Goal: Information Seeking & Learning: Learn about a topic

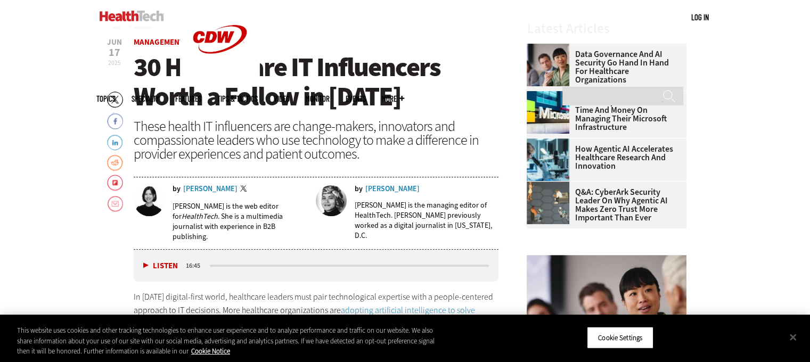
scroll to position [379, 0]
click at [600, 106] on link "Rural Hospitals Can Save Time and Money on Managing Their Microsoft Infrastruct…" at bounding box center [603, 114] width 153 height 34
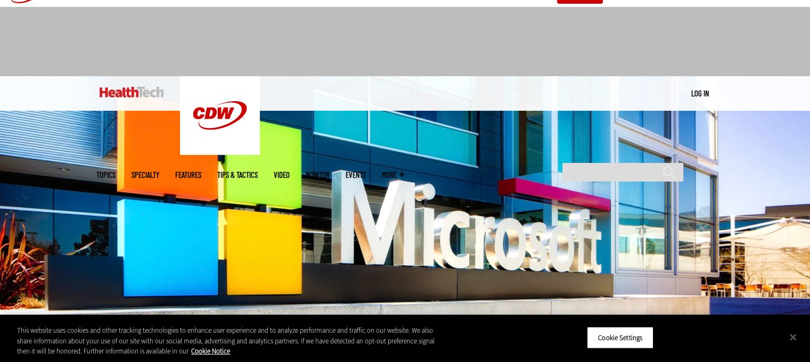
scroll to position [19, 0]
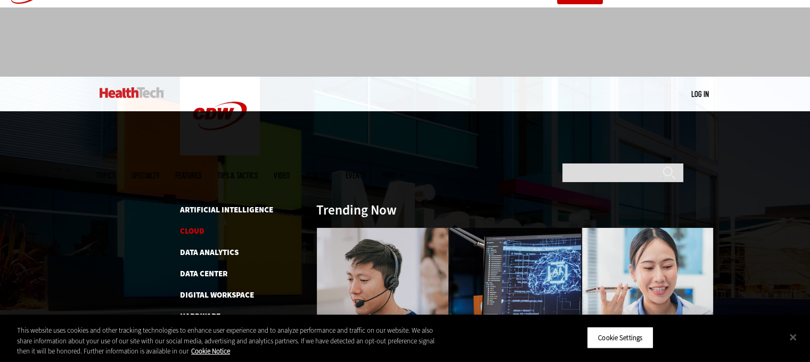
click at [201, 226] on link "Cloud" at bounding box center [192, 231] width 24 height 11
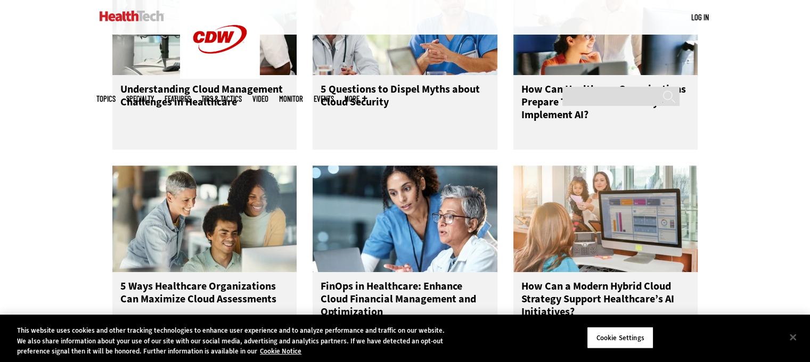
scroll to position [552, 0]
click at [556, 53] on img at bounding box center [605, 22] width 185 height 106
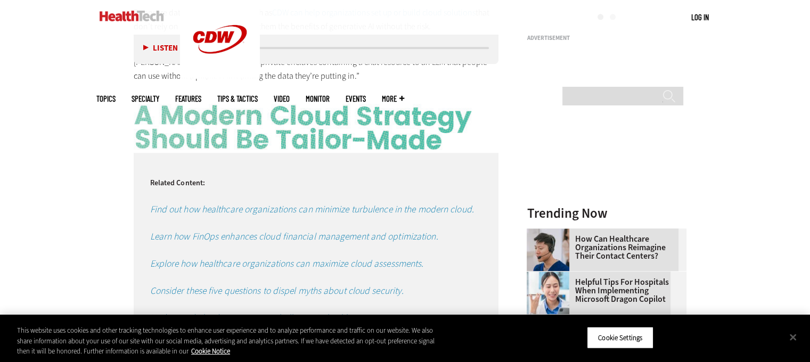
scroll to position [1330, 0]
click at [117, 110] on article "[DATE] Twitter Facebook LinkedIn Reddit Flipboard Email Cloud How Can Healthcar…" at bounding box center [305, 256] width 387 height 2338
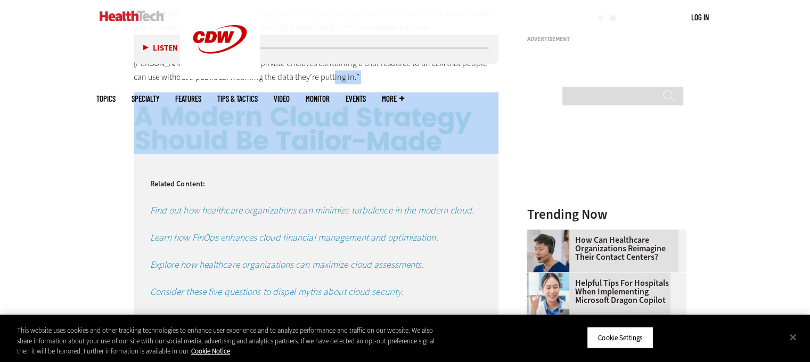
drag, startPoint x: 117, startPoint y: 110, endPoint x: 128, endPoint y: 110, distance: 10.6
click at [128, 110] on article "Nov 14 2024 Twitter Facebook LinkedIn Reddit Flipboard Email Cloud How Can Heal…" at bounding box center [305, 256] width 387 height 2338
copy div "“We can set up your cloud in such a way that we’re able to use a prompt to a ma…"
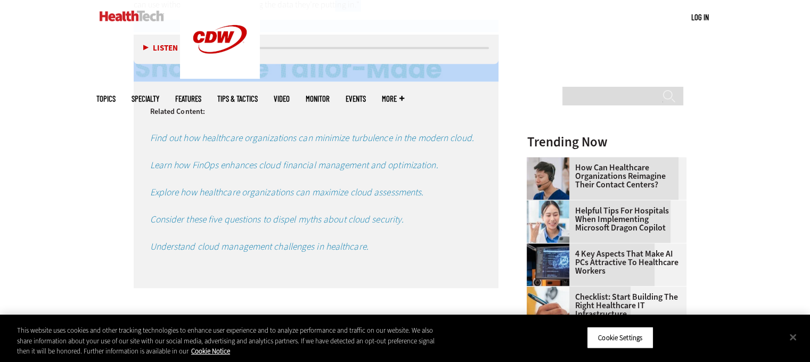
scroll to position [1403, 0]
click at [288, 131] on em "Find out how healthcare organizations can minimize turbulence in the modern clo…" at bounding box center [312, 137] width 324 height 13
